Goal: Task Accomplishment & Management: Use online tool/utility

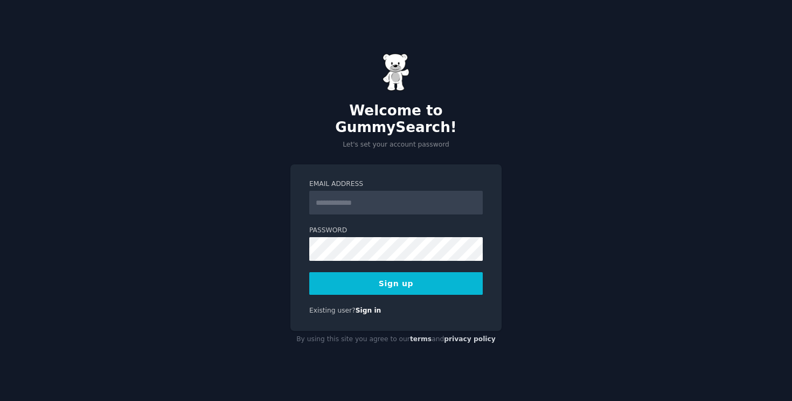
click at [397, 198] on input "Email Address" at bounding box center [396, 203] width 174 height 24
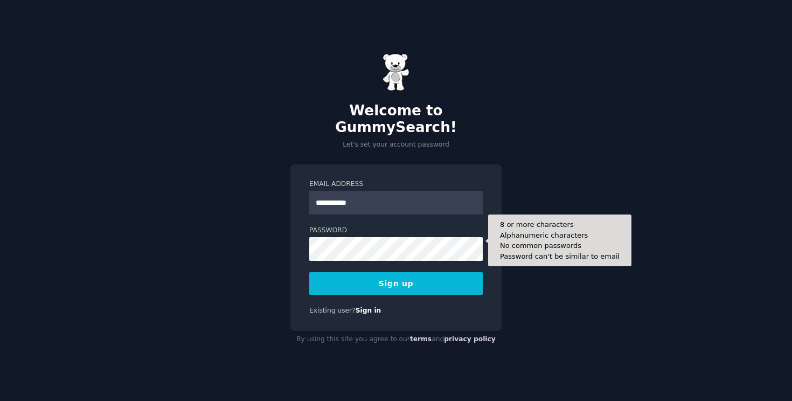
type input "**********"
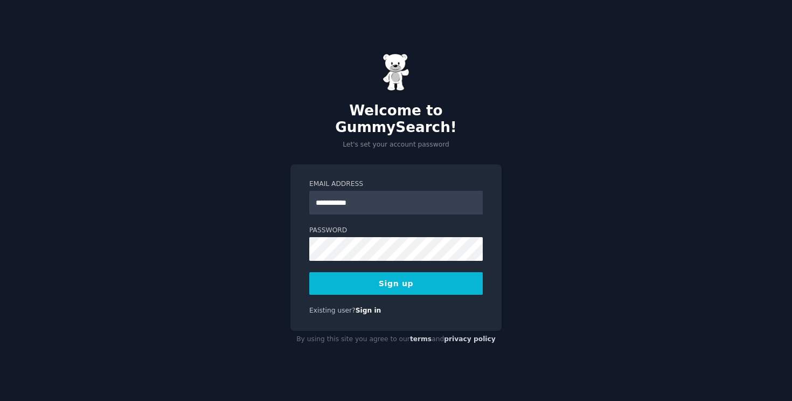
click at [415, 259] on form "**********" at bounding box center [396, 236] width 174 height 115
click at [418, 274] on button "Sign up" at bounding box center [396, 283] width 174 height 23
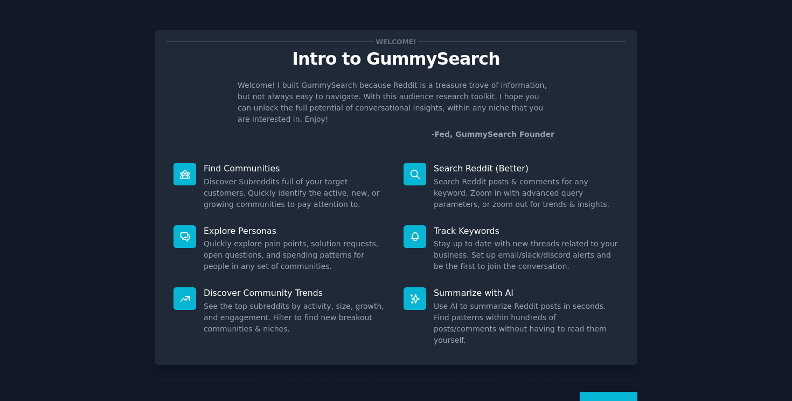
click at [359, 176] on dd "Discover Subreddits full of your target customers. Quickly identify the active,…" at bounding box center [296, 193] width 185 height 34
click at [357, 178] on dd "Discover Subreddits full of your target customers. Quickly identify the active,…" at bounding box center [296, 193] width 185 height 34
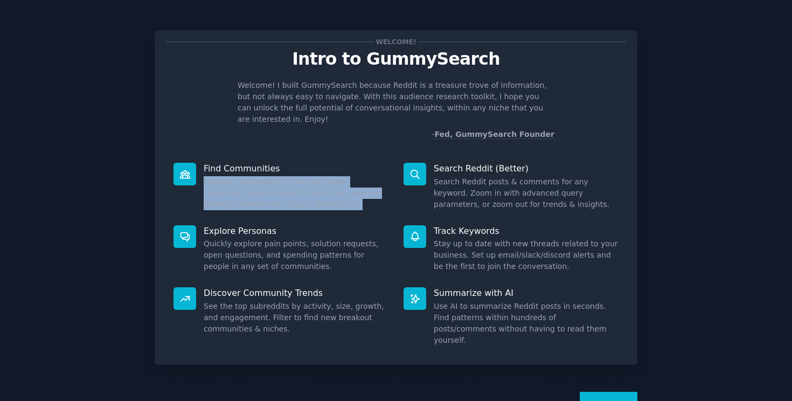
click at [363, 188] on dd "Discover Subreddits full of your target customers. Quickly identify the active,…" at bounding box center [296, 193] width 185 height 34
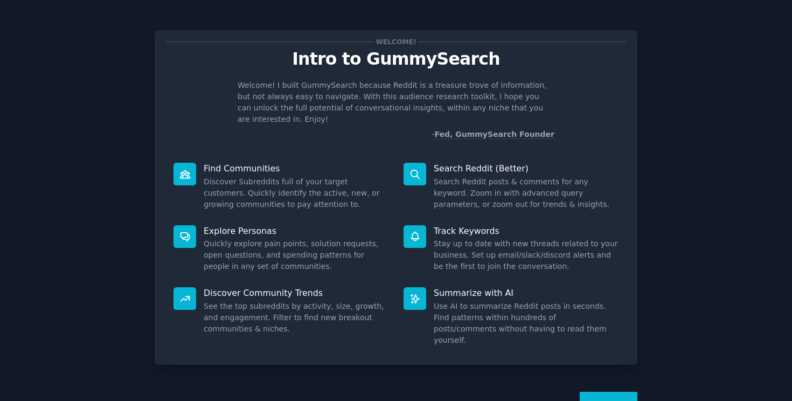
click at [607, 392] on button "Next" at bounding box center [609, 405] width 58 height 26
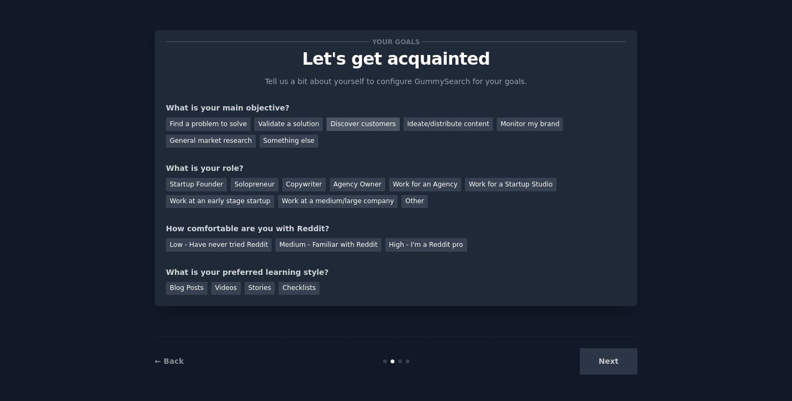
click at [353, 122] on div "Discover customers" at bounding box center [363, 124] width 73 height 13
click at [294, 129] on div "Validate a solution" at bounding box center [288, 124] width 68 height 13
click at [364, 130] on div "Discover customers" at bounding box center [363, 124] width 73 height 13
click at [219, 187] on div "Startup Founder" at bounding box center [196, 184] width 61 height 13
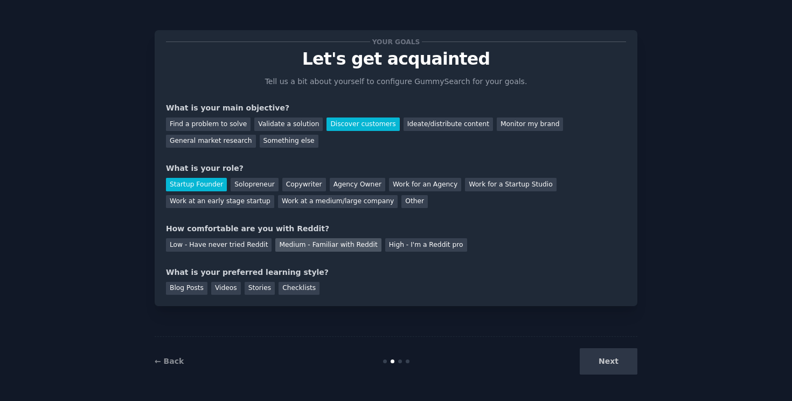
click at [312, 246] on div "Medium - Familiar with Reddit" at bounding box center [328, 244] width 106 height 13
drag, startPoint x: 227, startPoint y: 292, endPoint x: 275, endPoint y: 290, distance: 48.6
click at [275, 290] on div "Blog Posts Videos Stories Checklists" at bounding box center [396, 286] width 460 height 17
click at [193, 292] on div "Blog Posts" at bounding box center [187, 288] width 42 height 13
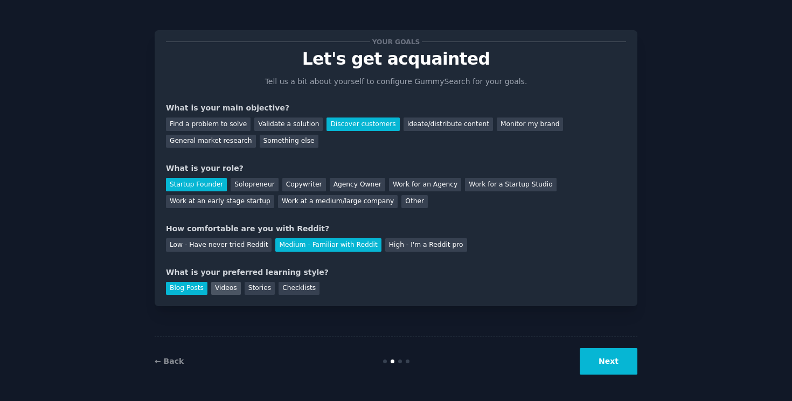
click at [216, 285] on div "Videos" at bounding box center [226, 288] width 30 height 13
click at [615, 369] on button "Next" at bounding box center [609, 361] width 58 height 26
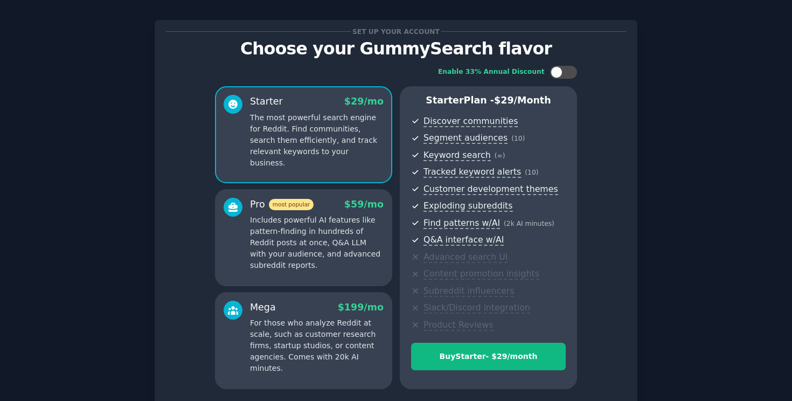
scroll to position [101, 0]
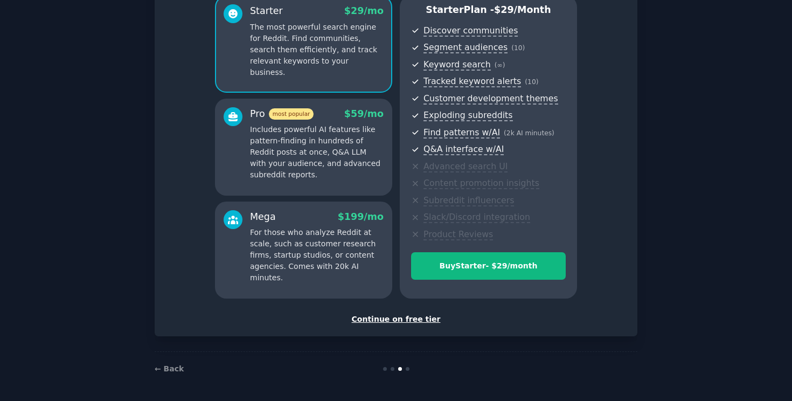
click at [412, 320] on div "Continue on free tier" at bounding box center [396, 319] width 460 height 11
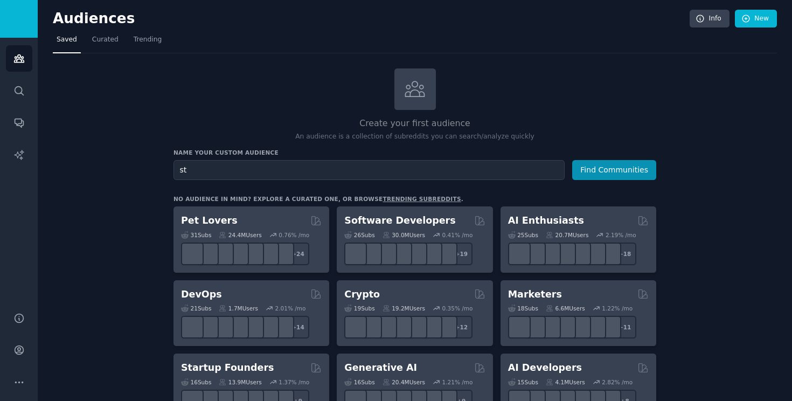
type input "s"
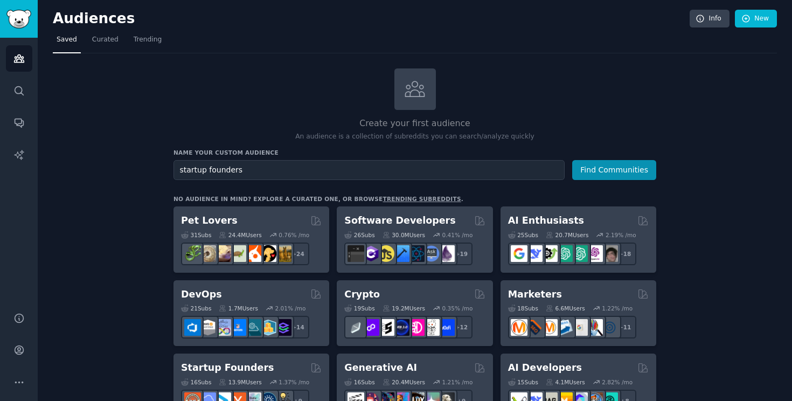
type input "startup founders"
click at [572, 160] on button "Find Communities" at bounding box center [614, 170] width 84 height 20
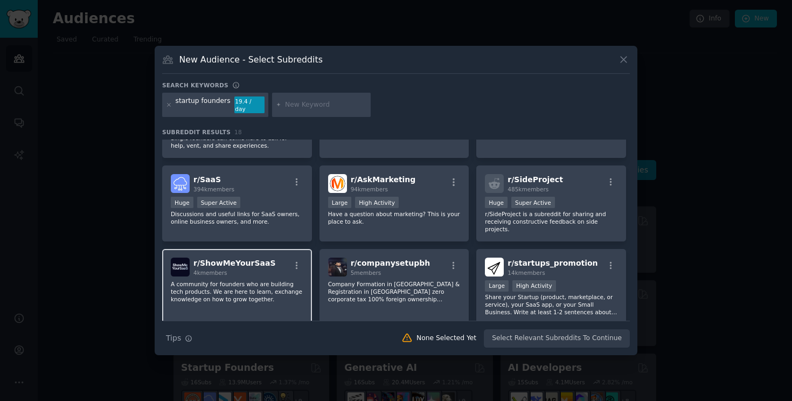
scroll to position [303, 0]
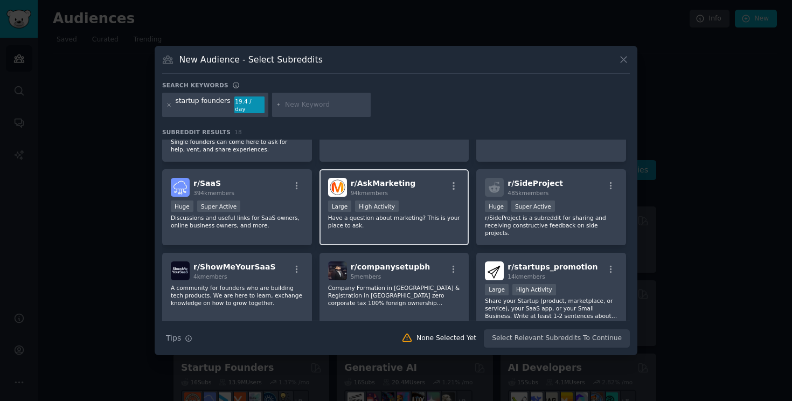
click at [388, 225] on p "Have a question about marketing? This is your place to ask." at bounding box center [394, 221] width 133 height 15
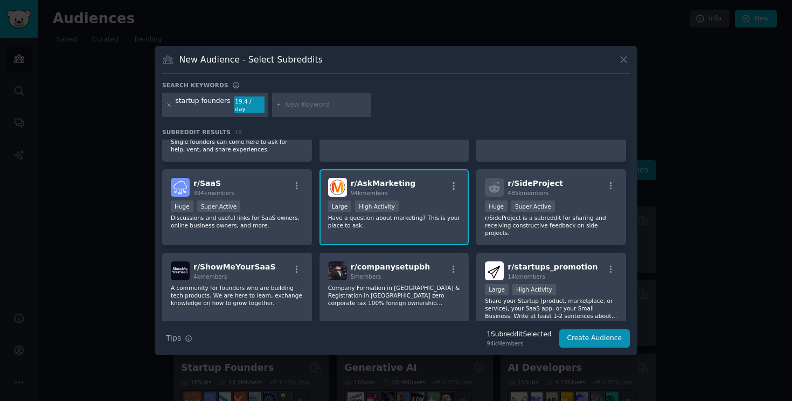
click at [610, 344] on div "New Audience - Select Subreddits Search keywords startup founders 19.4 / day Su…" at bounding box center [396, 201] width 483 height 310
click at [605, 336] on button "Create Audience" at bounding box center [595, 338] width 71 height 18
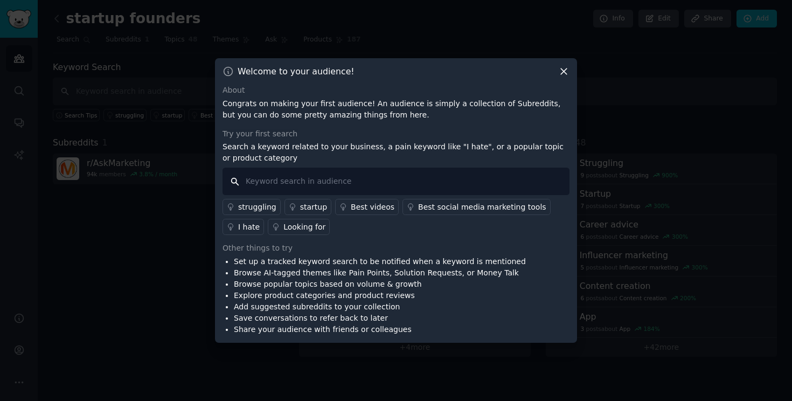
click at [379, 194] on input "text" at bounding box center [396, 181] width 347 height 27
type input "AI"
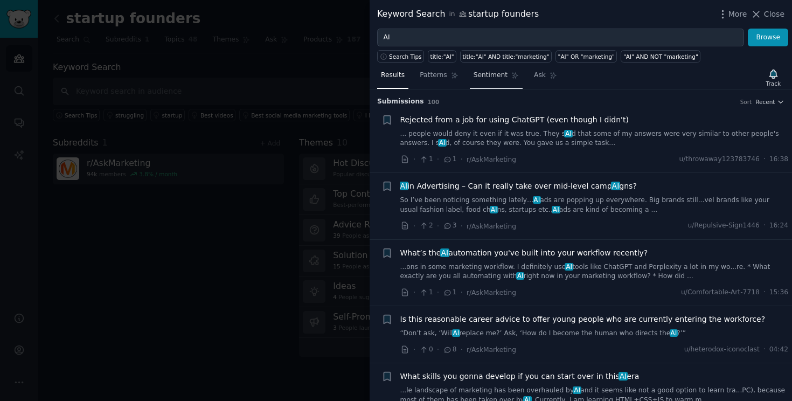
click at [489, 74] on span "Sentiment" at bounding box center [491, 76] width 34 height 10
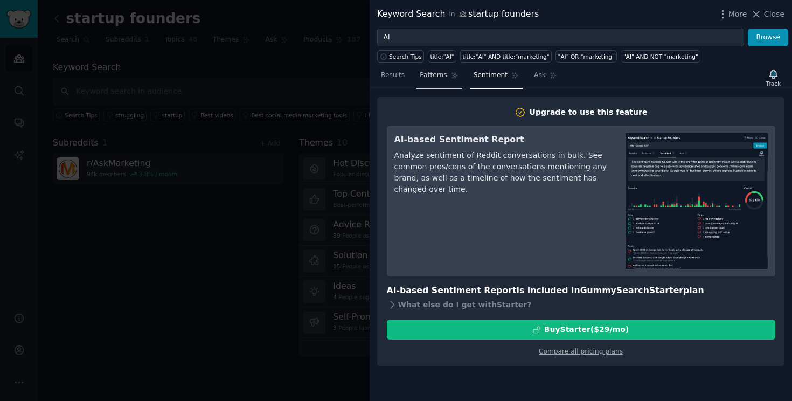
click at [441, 78] on span "Patterns" at bounding box center [433, 76] width 27 height 10
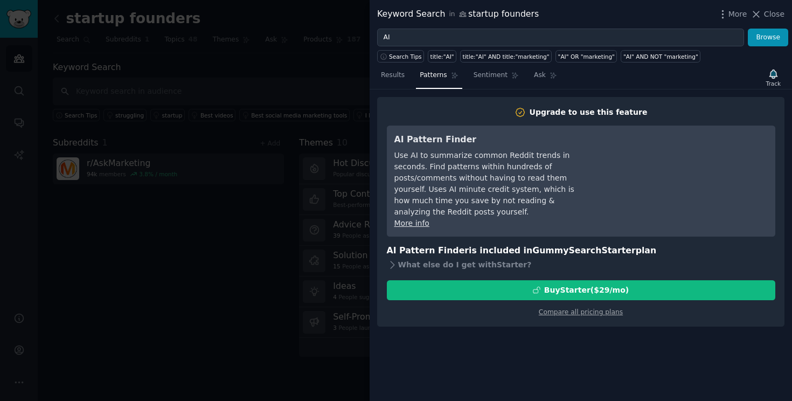
click at [300, 217] on div at bounding box center [396, 200] width 792 height 401
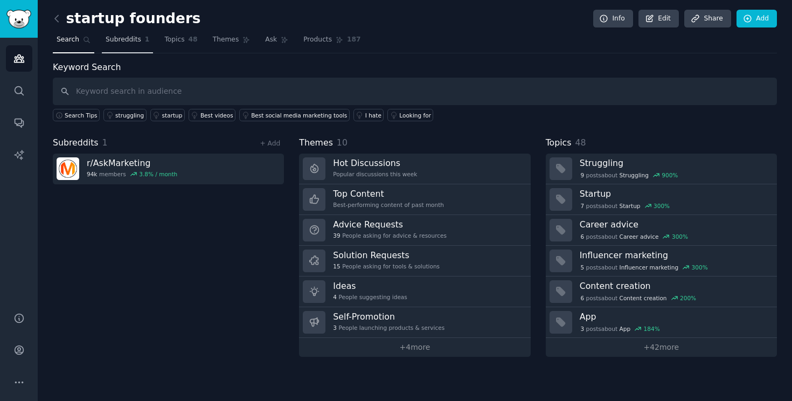
click at [122, 41] on span "Subreddits" at bounding box center [124, 40] width 36 height 10
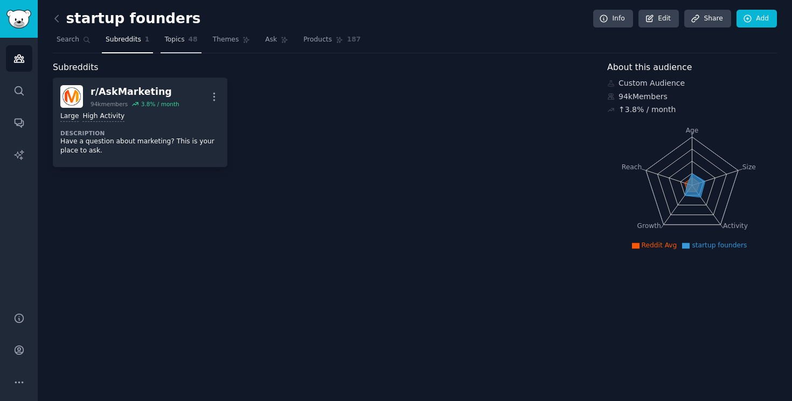
click at [189, 38] on span "48" at bounding box center [193, 40] width 9 height 10
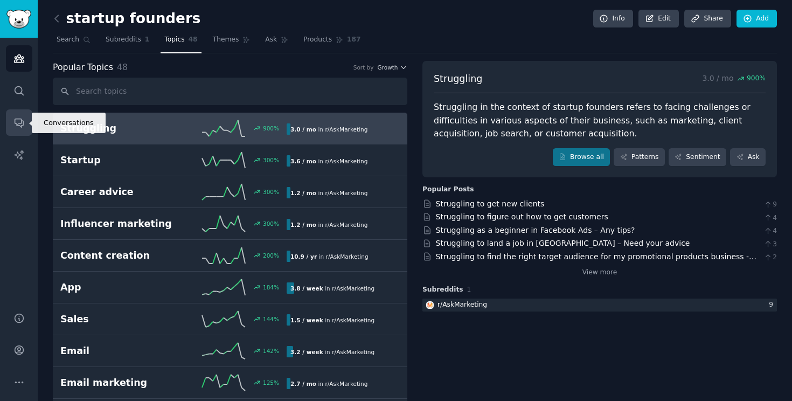
click at [15, 123] on icon "Sidebar" at bounding box center [19, 123] width 9 height 9
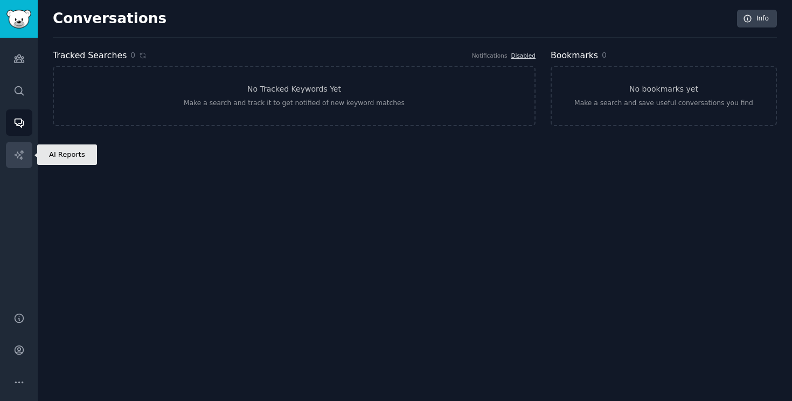
click at [15, 149] on icon "Sidebar" at bounding box center [18, 154] width 11 height 11
